Goal: Transaction & Acquisition: Subscribe to service/newsletter

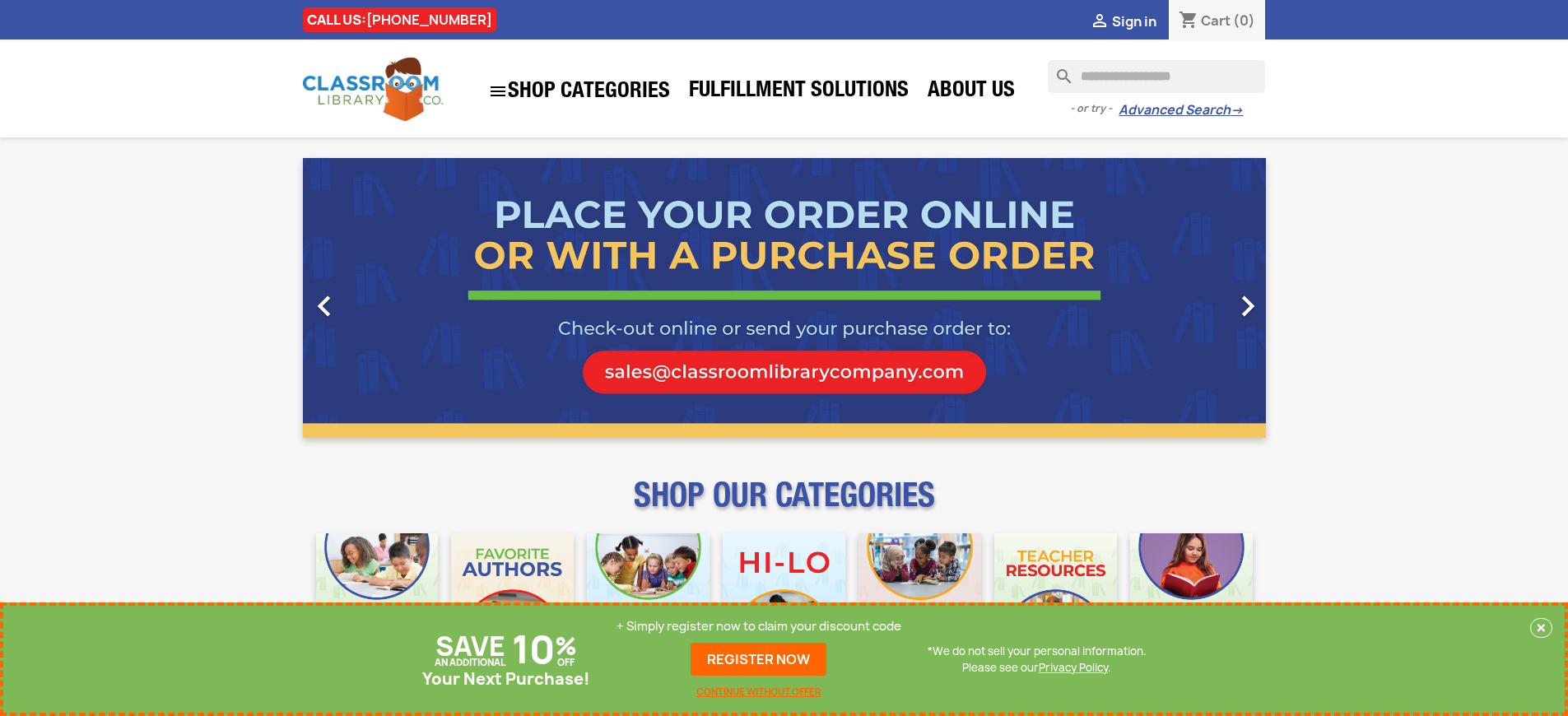
click at [759, 626] on p "+ Simply register now to claim your discount code" at bounding box center [759, 626] width 285 height 16
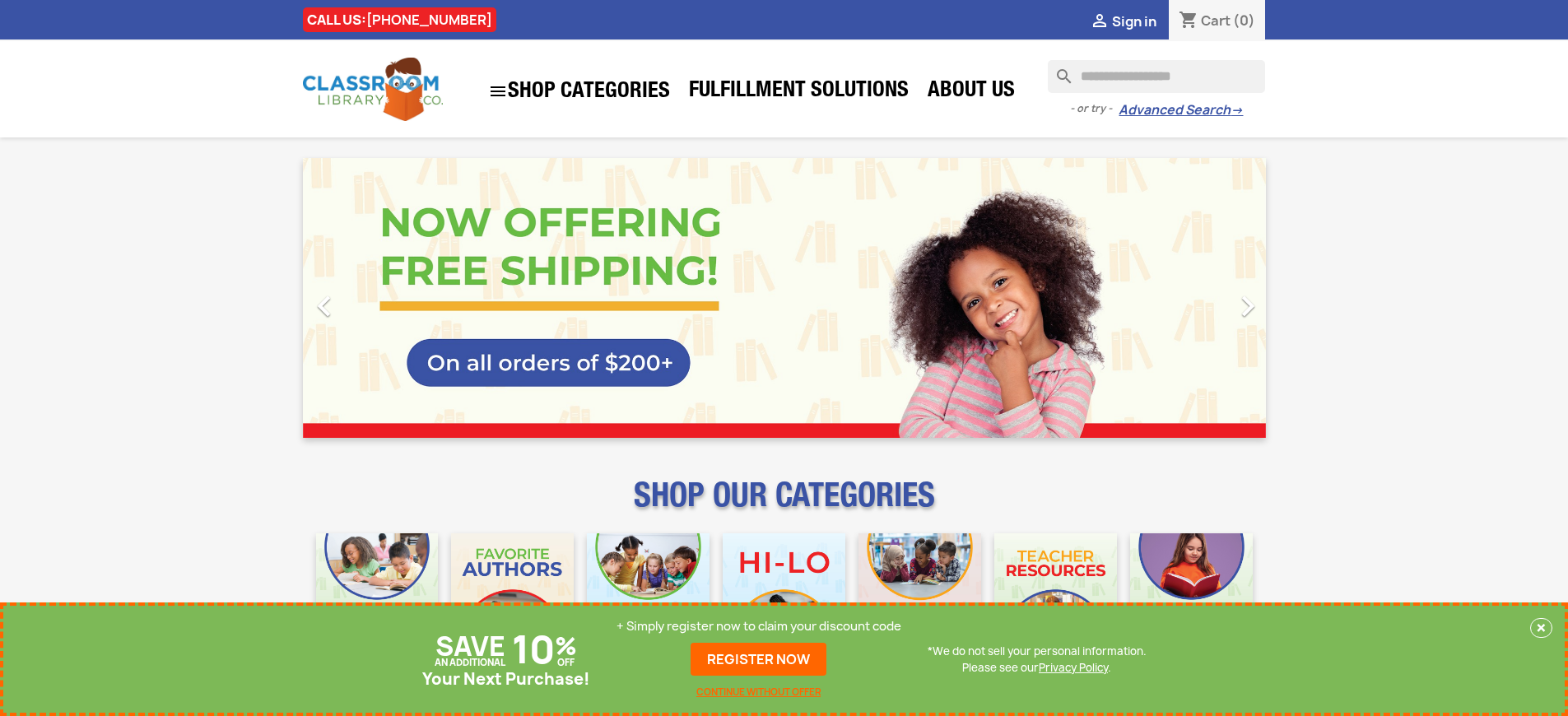
click at [759, 626] on p "+ Simply register now to claim your discount code" at bounding box center [759, 626] width 285 height 16
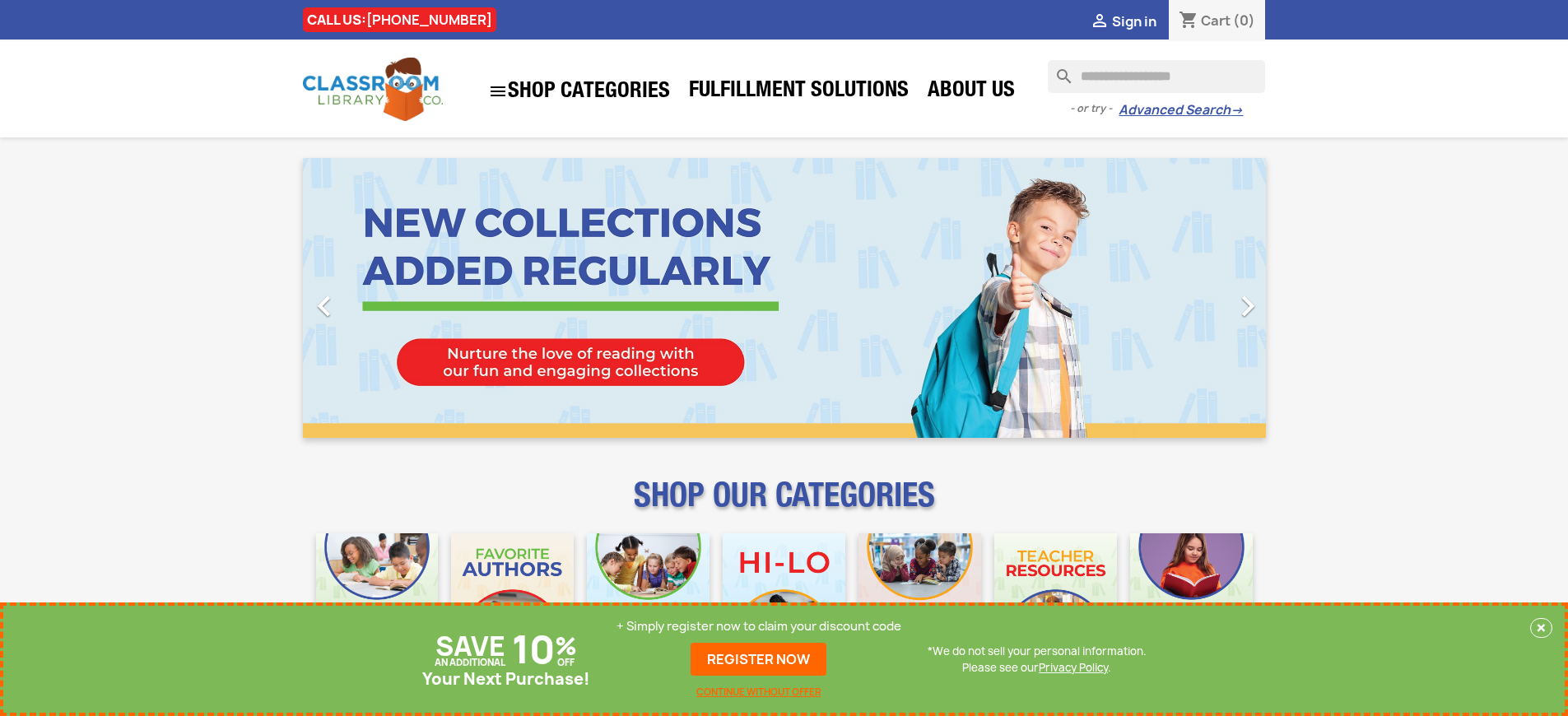
click at [759, 626] on p "+ Simply register now to claim your discount code" at bounding box center [759, 626] width 285 height 16
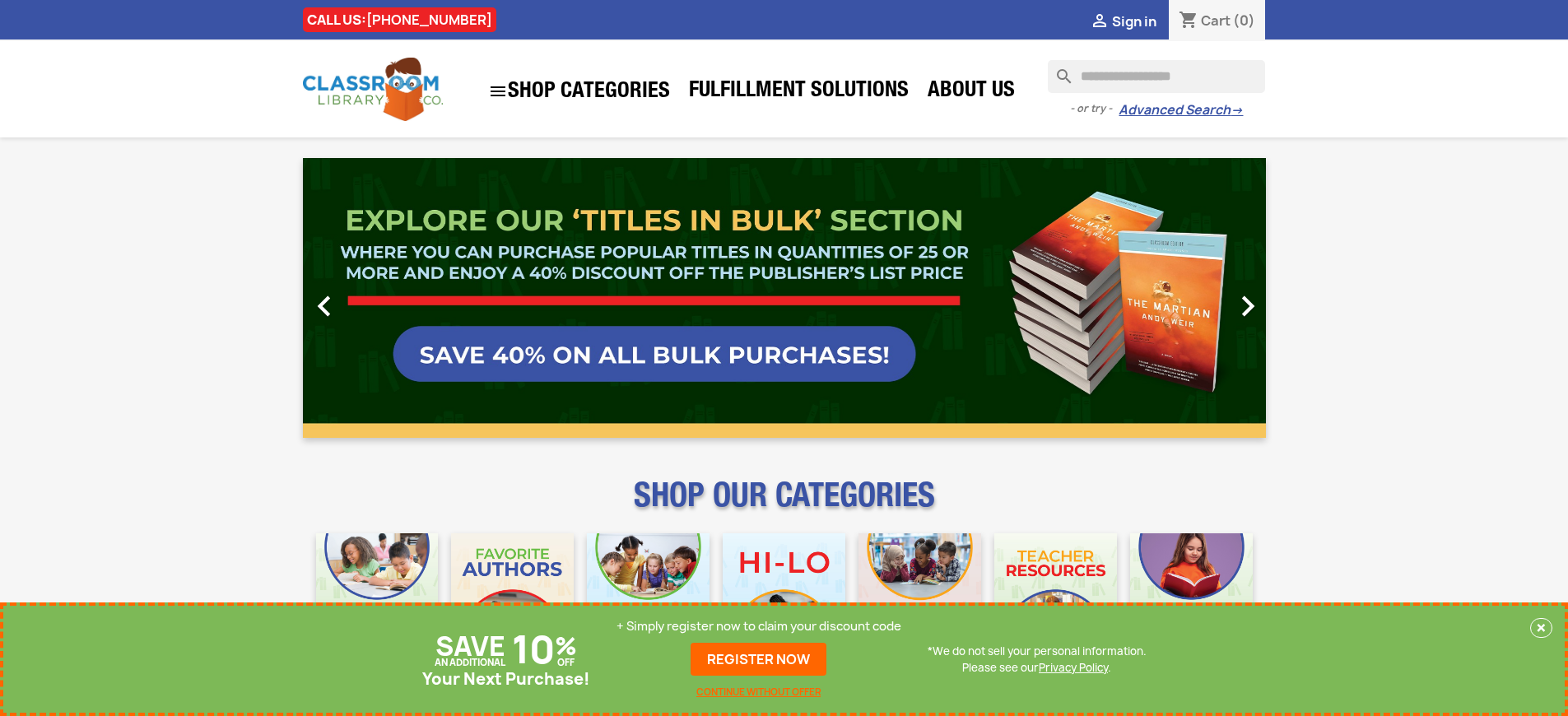
click at [759, 626] on p "+ Simply register now to claim your discount code" at bounding box center [759, 626] width 285 height 16
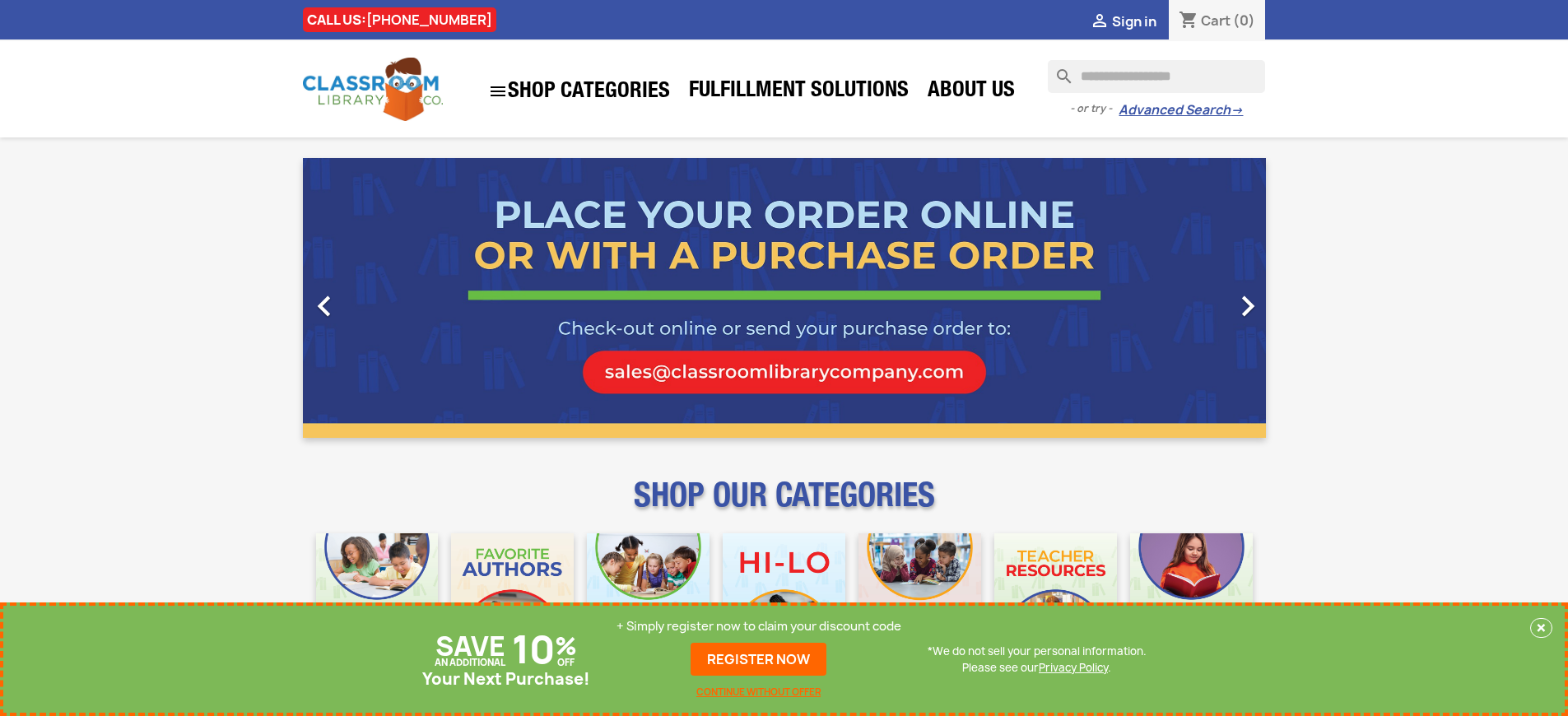
click at [759, 626] on p "+ Simply register now to claim your discount code" at bounding box center [759, 626] width 285 height 16
click at [759, 659] on link "REGISTER NOW" at bounding box center [759, 659] width 136 height 33
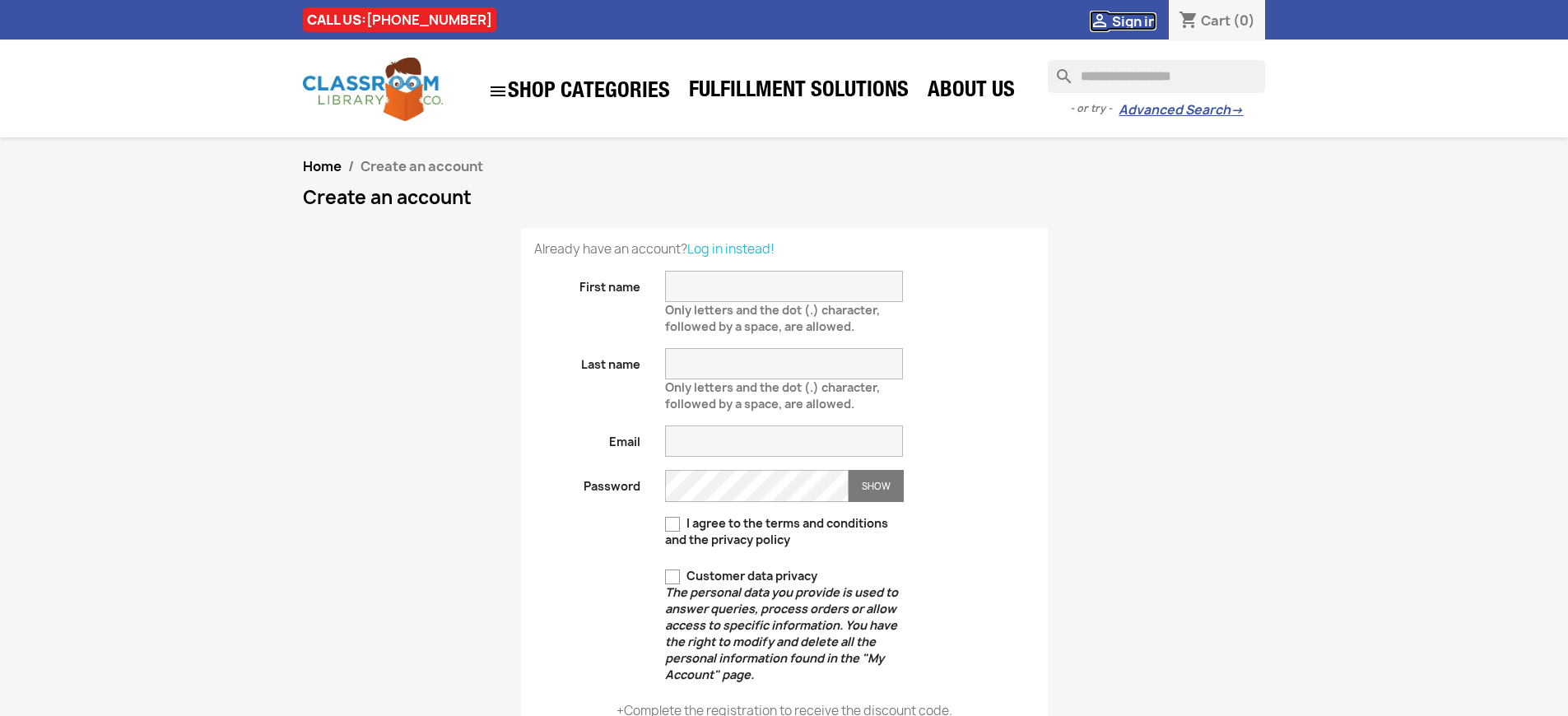
click at [1133, 20] on span "Sign in" at bounding box center [1134, 21] width 45 height 18
